Goal: Information Seeking & Learning: Find specific fact

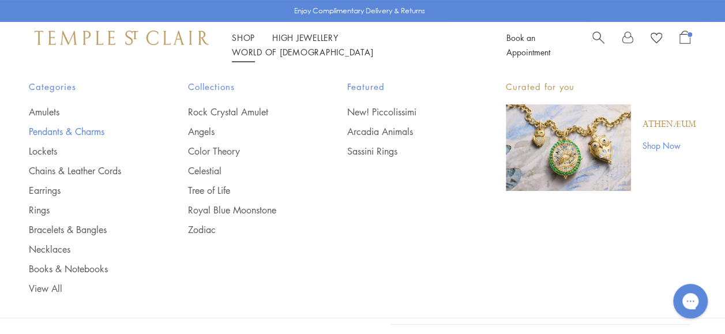
click at [55, 128] on link "Pendants & Charms" at bounding box center [85, 131] width 113 height 13
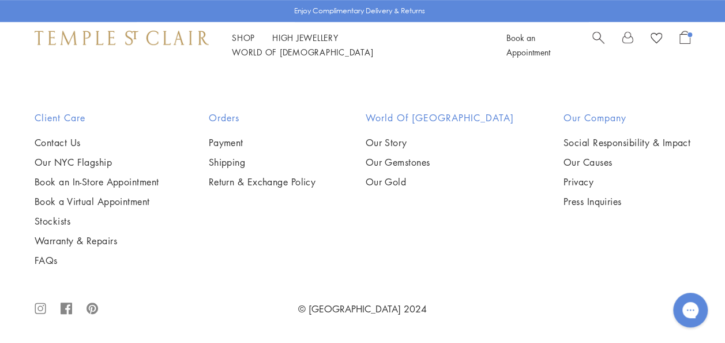
scroll to position [4105, 0]
click at [0, 0] on img at bounding box center [0, 0] width 0 height 0
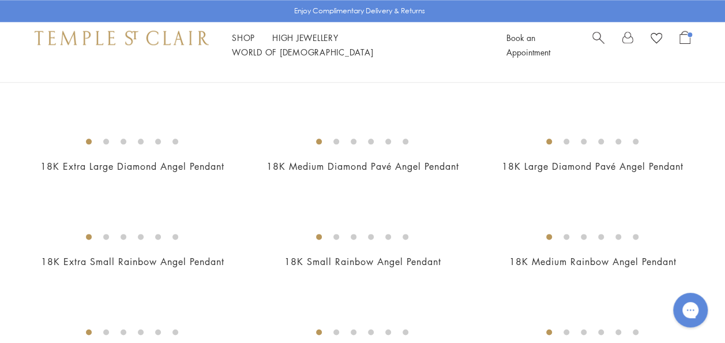
scroll to position [649, 0]
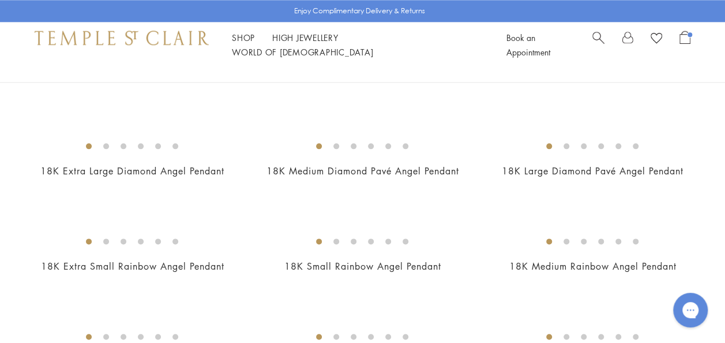
click at [596, 43] on span "Search" at bounding box center [598, 37] width 12 height 12
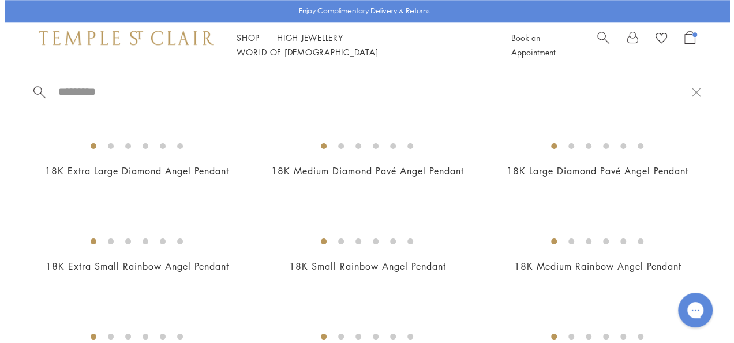
scroll to position [652, 0]
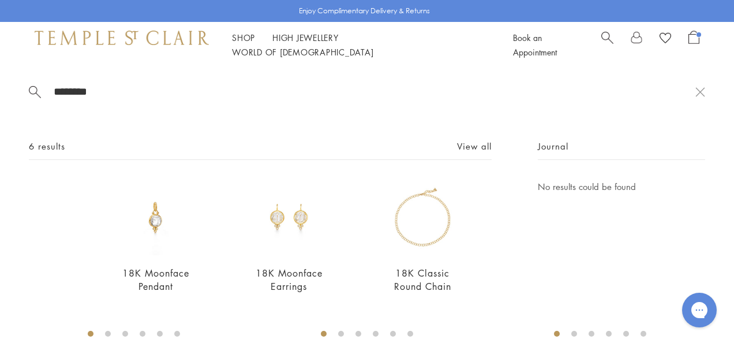
type input "********"
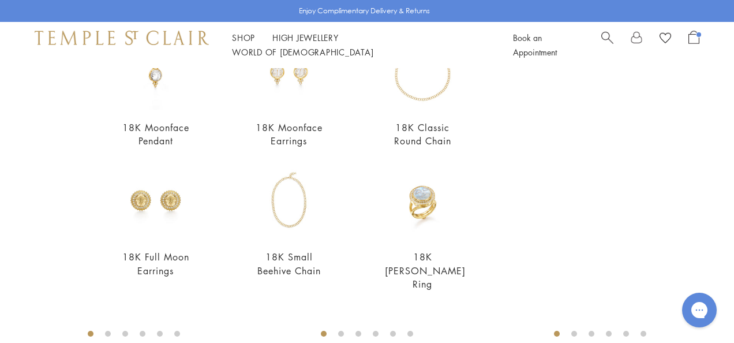
scroll to position [164, 0]
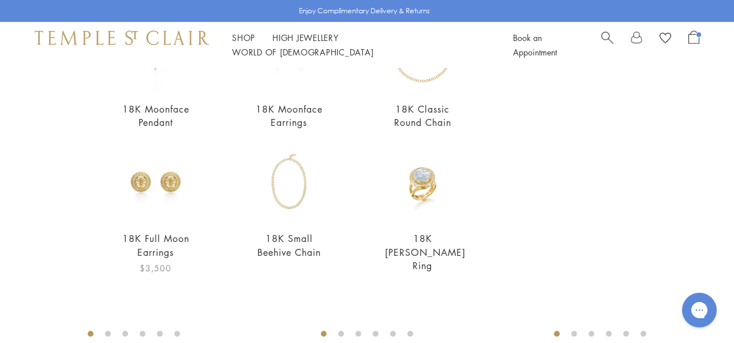
click at [142, 171] on img at bounding box center [156, 183] width 76 height 76
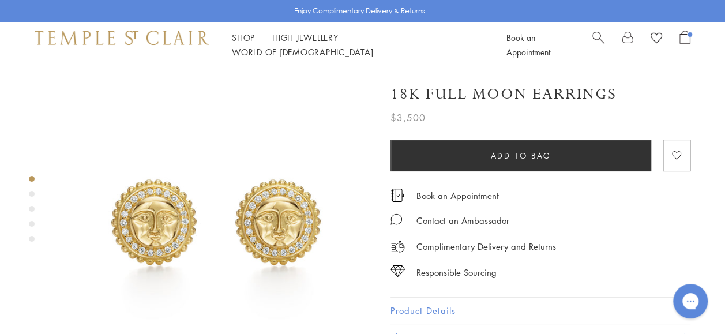
click at [594, 43] on span "Search" at bounding box center [598, 37] width 12 height 12
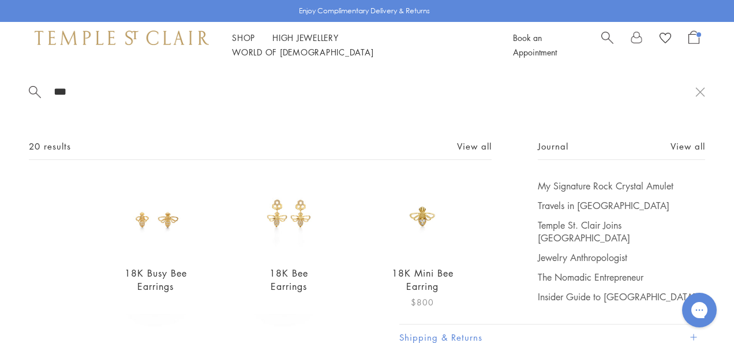
type input "***"
click at [392, 209] on img at bounding box center [423, 217] width 76 height 76
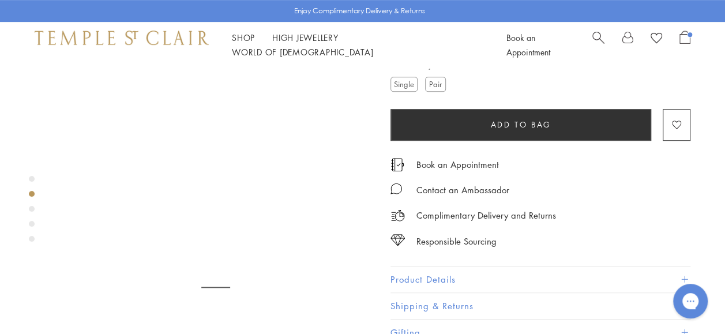
scroll to position [276, 0]
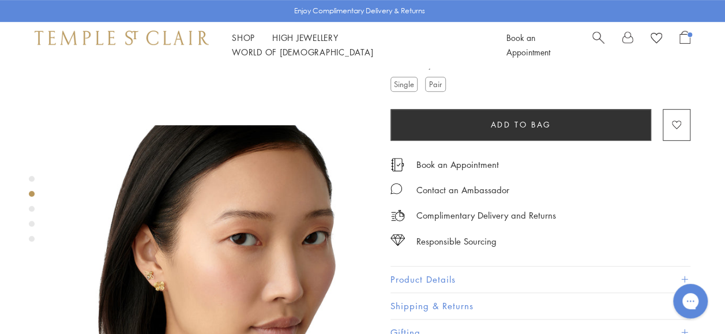
click at [562, 272] on button "Product Details" at bounding box center [540, 279] width 300 height 26
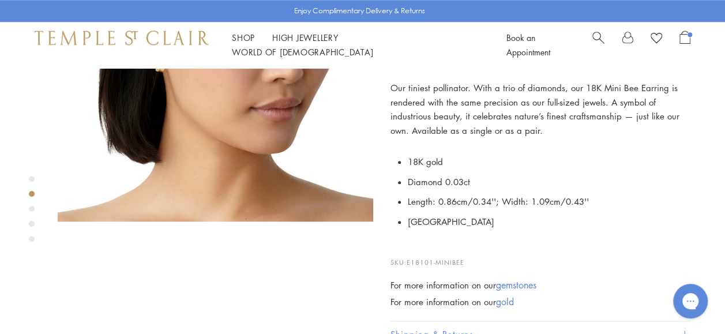
scroll to position [519, 0]
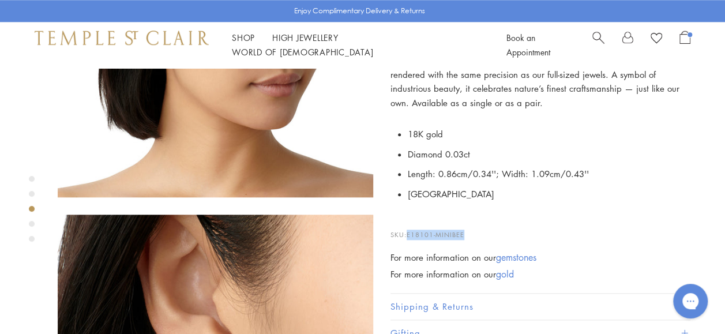
drag, startPoint x: 466, startPoint y: 233, endPoint x: 409, endPoint y: 236, distance: 57.2
click at [409, 236] on p "SKU: E18101-MINIBEE" at bounding box center [540, 229] width 300 height 22
drag, startPoint x: 409, startPoint y: 236, endPoint x: 413, endPoint y: 232, distance: 6.1
copy span "E18101-MINIBEE"
